Goal: Subscribe to service/newsletter

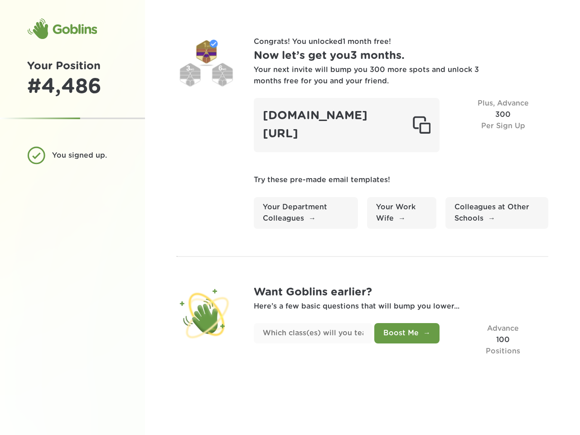
click at [347, 125] on div "[DOMAIN_NAME][URL]" at bounding box center [347, 125] width 186 height 54
